Goal: Find contact information: Find contact information

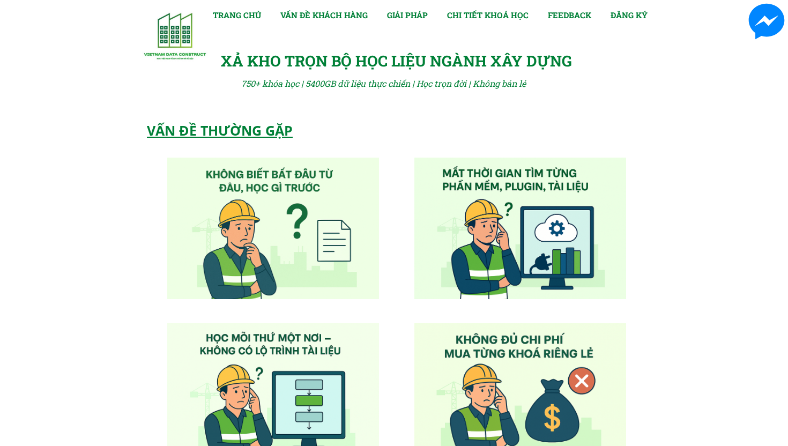
scroll to position [5403, 0]
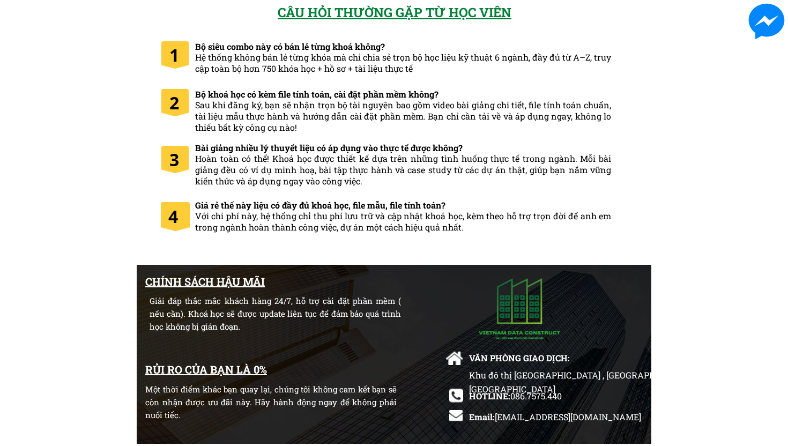
click at [535, 393] on div "Khu đô thị [GEOGRAPHIC_DATA] , [GEOGRAPHIC_DATA], [GEOGRAPHIC_DATA]" at bounding box center [595, 388] width 252 height 41
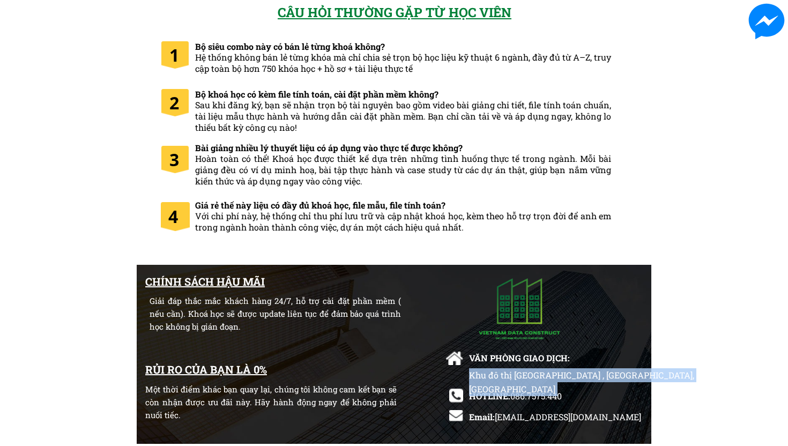
click at [535, 393] on div "Khu đô thị [GEOGRAPHIC_DATA] , [GEOGRAPHIC_DATA], [GEOGRAPHIC_DATA]" at bounding box center [595, 388] width 252 height 41
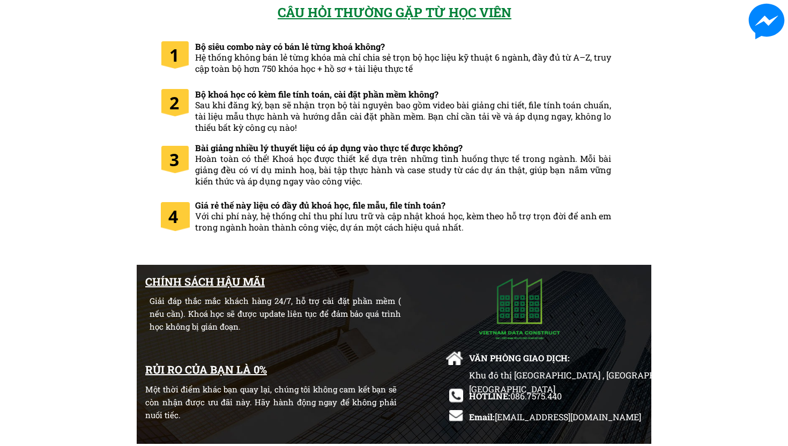
click at [515, 396] on span "086.7575.440" at bounding box center [536, 395] width 51 height 11
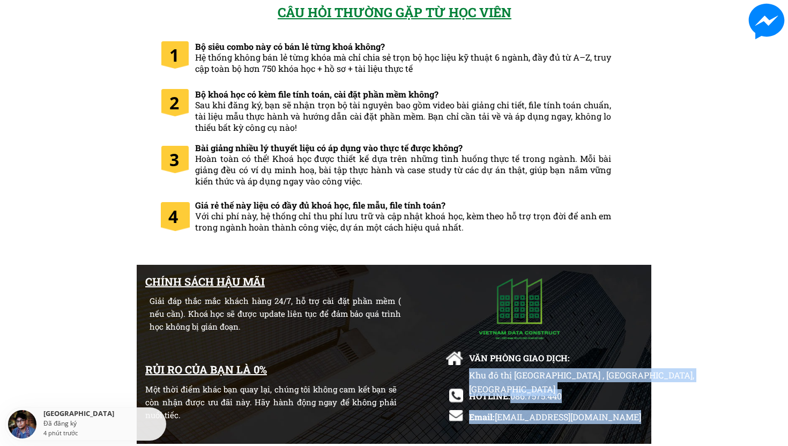
drag, startPoint x: 512, startPoint y: 397, endPoint x: 572, endPoint y: 393, distance: 60.8
click at [572, 393] on div "CHÍNH SÁCH HẬU MÃI Giải đáp thắc mắc khách hàng 24/7, hỗ trợ cài đặt phần mềm (…" at bounding box center [394, 355] width 515 height 181
click at [560, 398] on span "086.7575.440" at bounding box center [536, 395] width 51 height 11
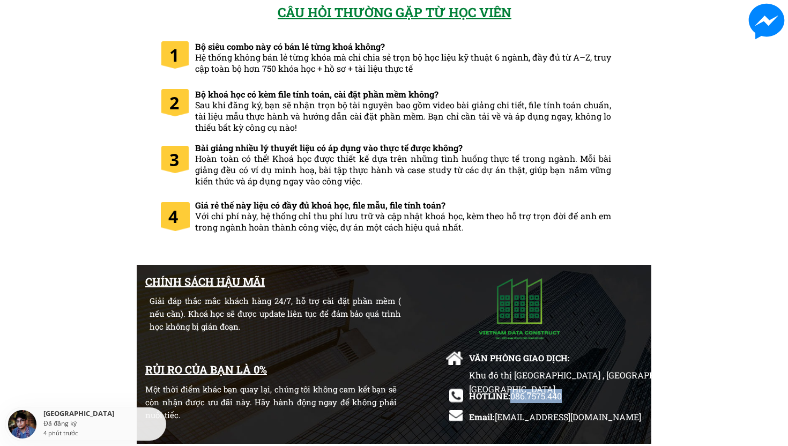
drag, startPoint x: 512, startPoint y: 397, endPoint x: 563, endPoint y: 399, distance: 51.0
click at [562, 399] on span "086.7575.440" at bounding box center [536, 395] width 51 height 11
copy span "086.7575.440"
